Goal: Information Seeking & Learning: Compare options

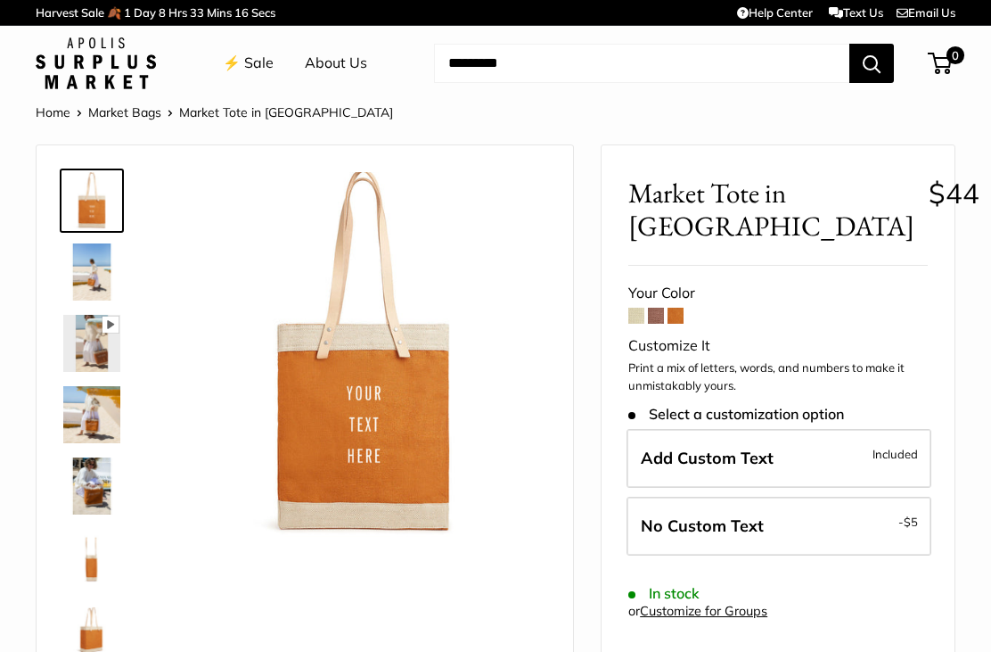
click at [684, 316] on span at bounding box center [676, 316] width 16 height 16
click at [662, 316] on span at bounding box center [656, 316] width 16 height 16
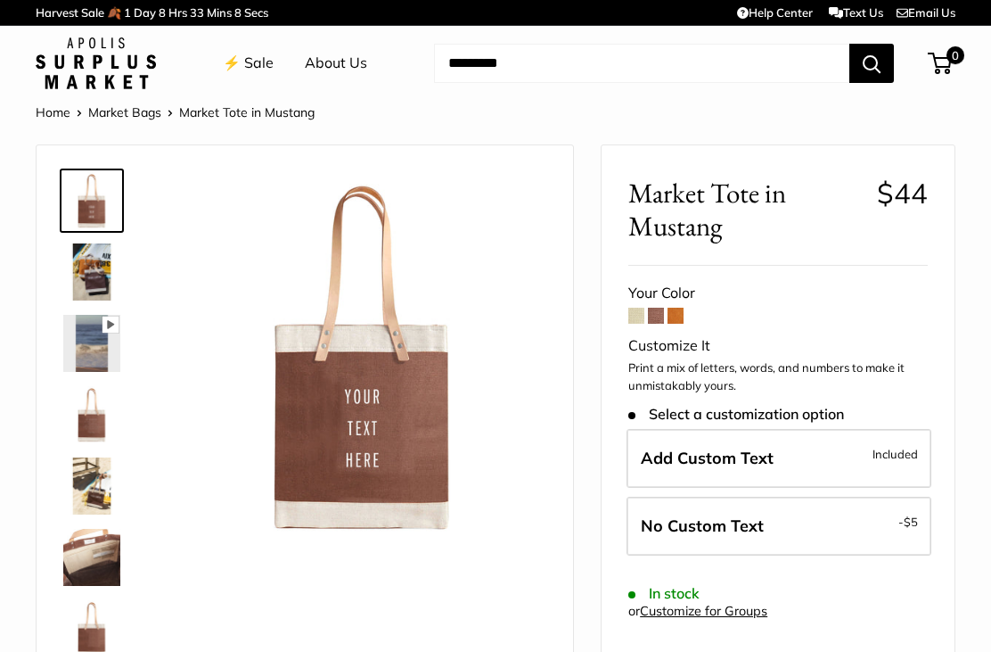
click at [637, 315] on span at bounding box center [636, 316] width 16 height 16
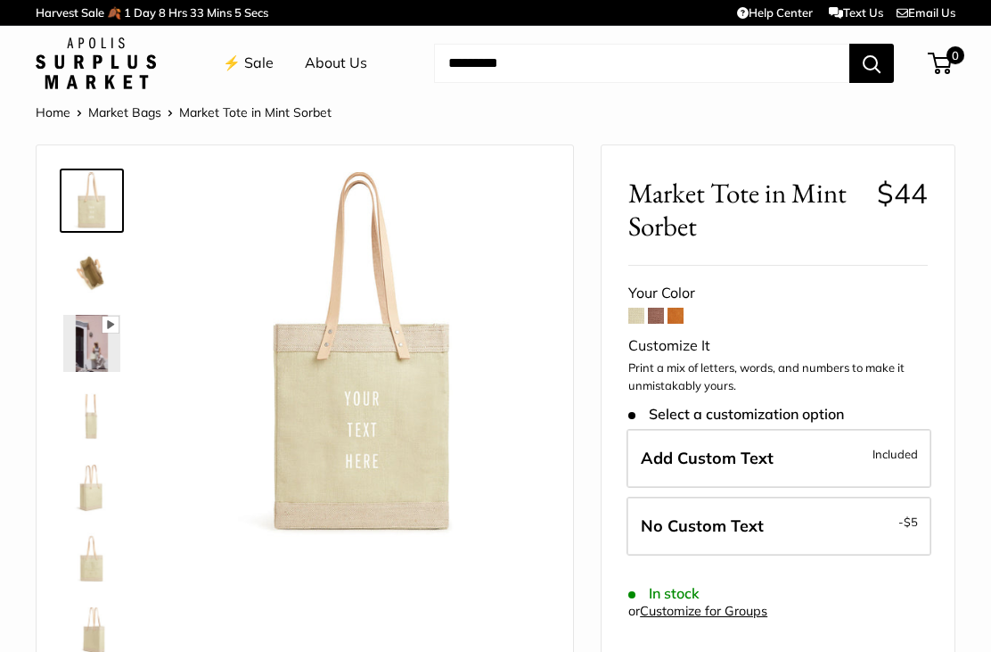
click at [679, 314] on span at bounding box center [676, 316] width 16 height 16
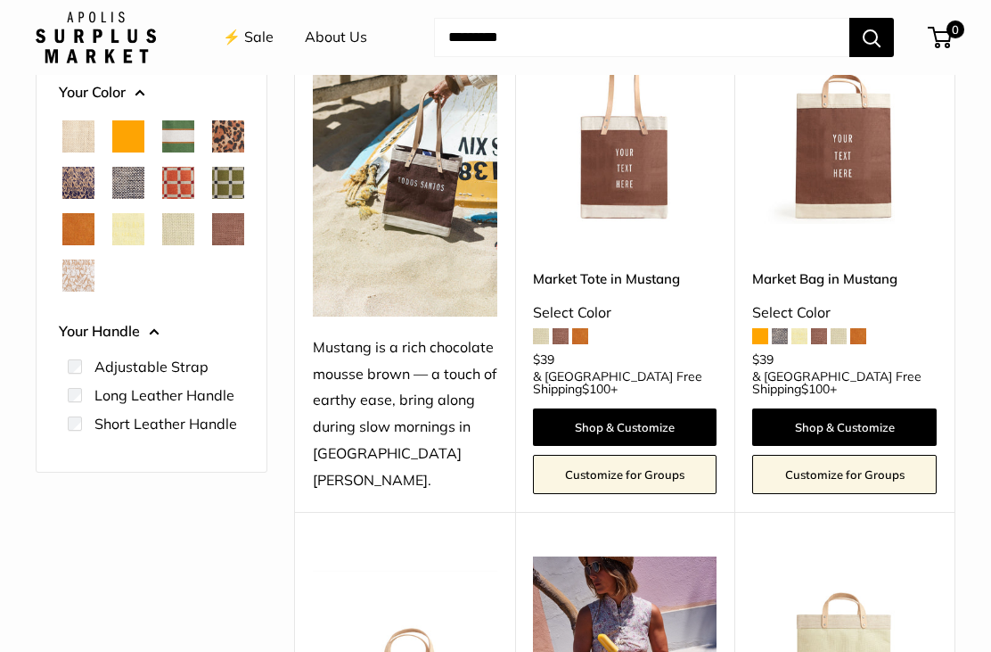
click at [127, 138] on span "Orange" at bounding box center [128, 136] width 32 height 32
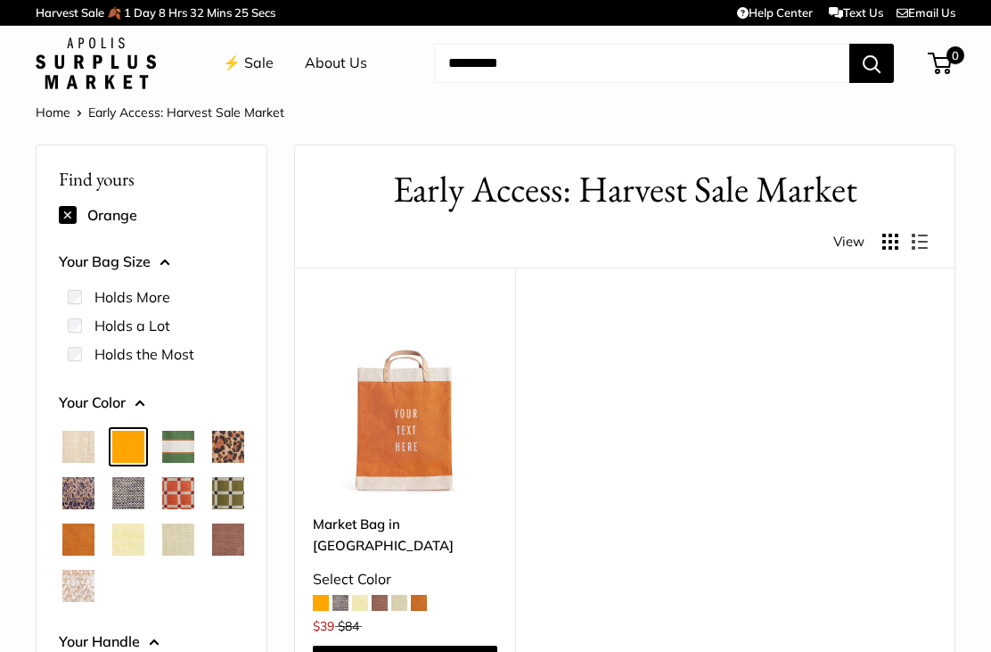
click at [259, 68] on link "⚡️ Sale" at bounding box center [248, 63] width 51 height 27
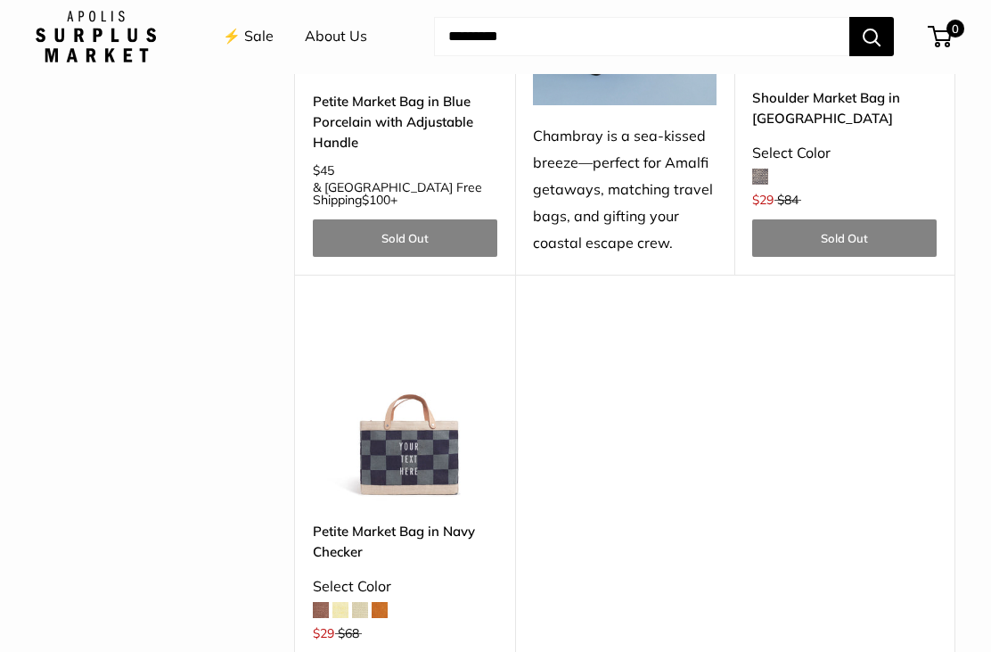
scroll to position [4561, 0]
click at [343, 602] on span at bounding box center [341, 610] width 16 height 16
